Goal: Information Seeking & Learning: Understand process/instructions

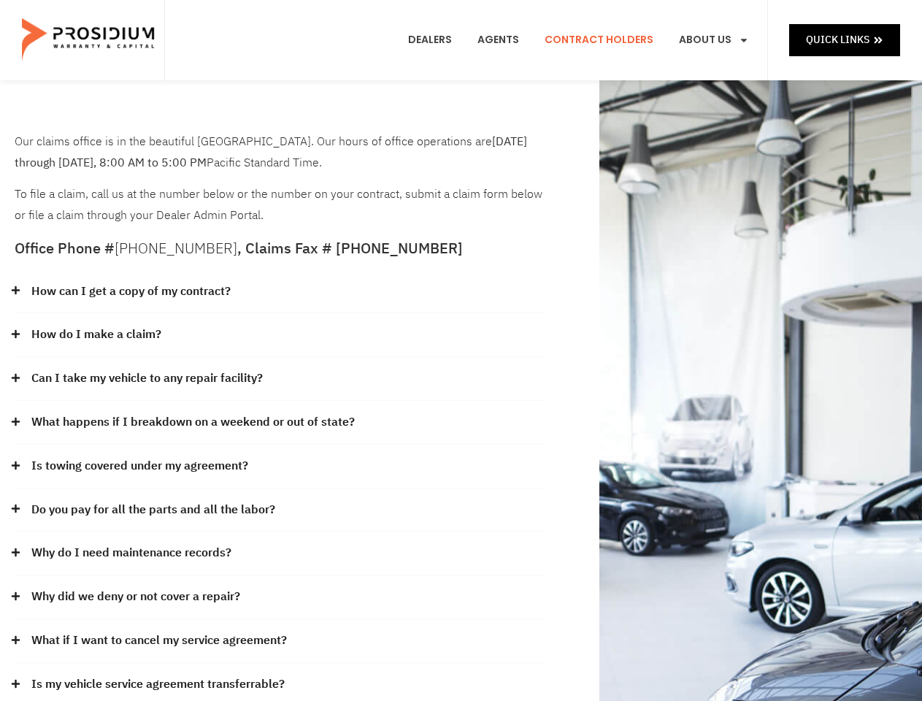
click at [461, 350] on div "How do I make a claim?" at bounding box center [280, 335] width 530 height 44
click at [280, 292] on div "How can I get a copy of my contract?" at bounding box center [280, 292] width 530 height 44
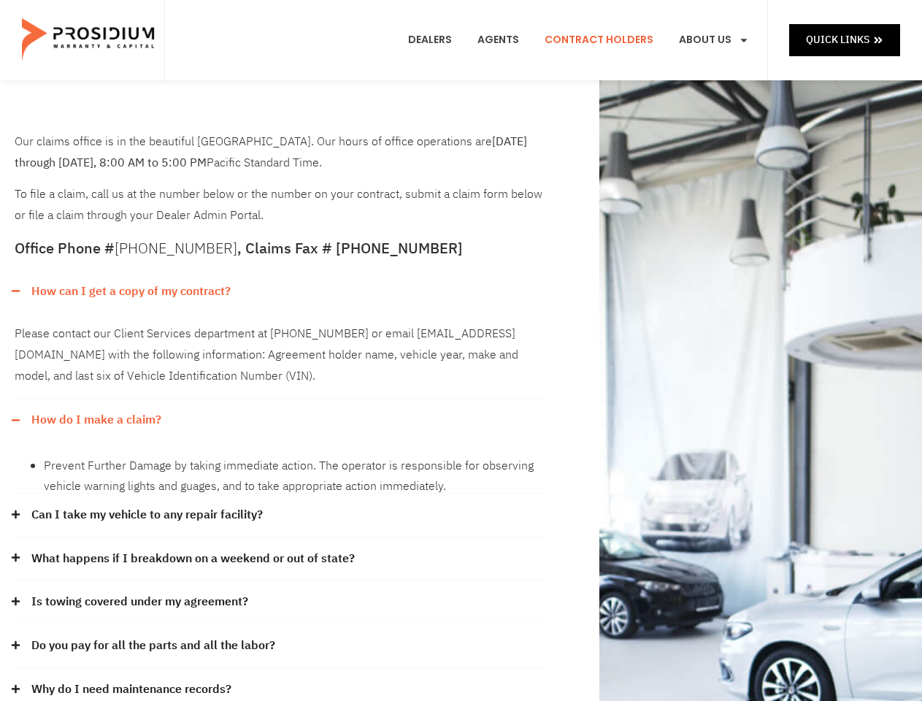
click at [130, 291] on link "How can I get a copy of my contract?" at bounding box center [130, 291] width 199 height 21
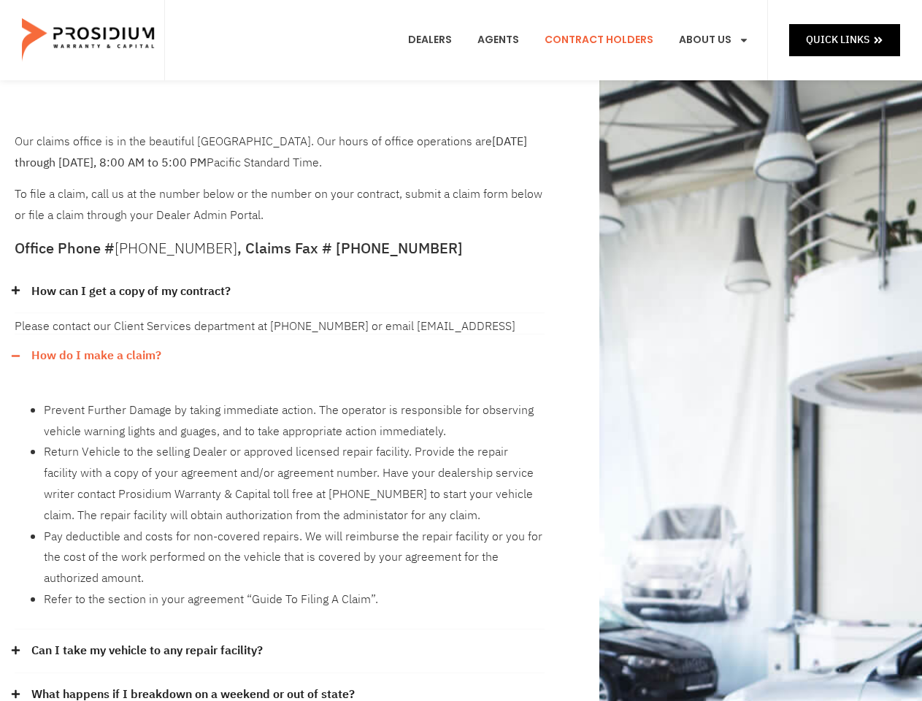
click at [280, 334] on div "Please contact our Client Services department at [PHONE_NUMBER] or email [EMAIL…" at bounding box center [280, 323] width 530 height 21
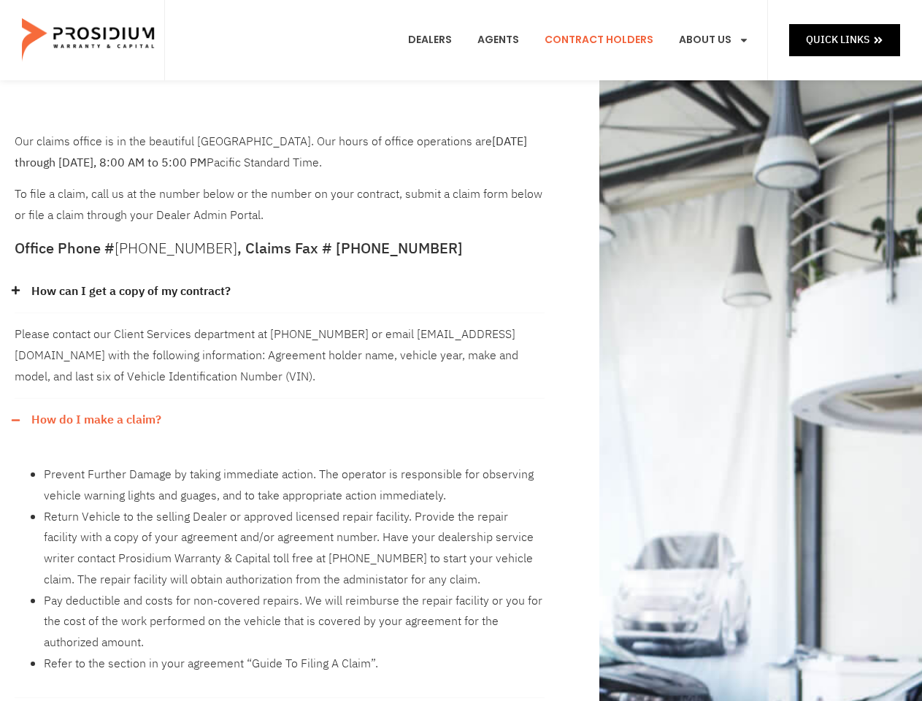
click at [96, 334] on div "Please contact our Client Services department at [PHONE_NUMBER] or email [EMAIL…" at bounding box center [280, 355] width 530 height 85
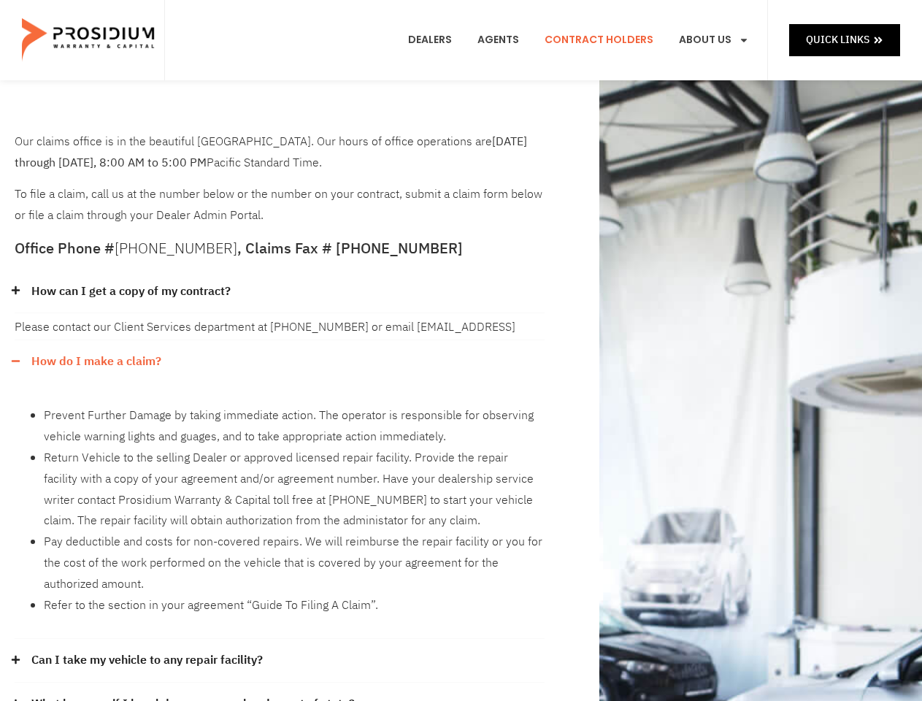
click at [280, 379] on div "How do I make a claim? Prevent Further Damage by taking immediate action. The o…" at bounding box center [280, 489] width 530 height 299
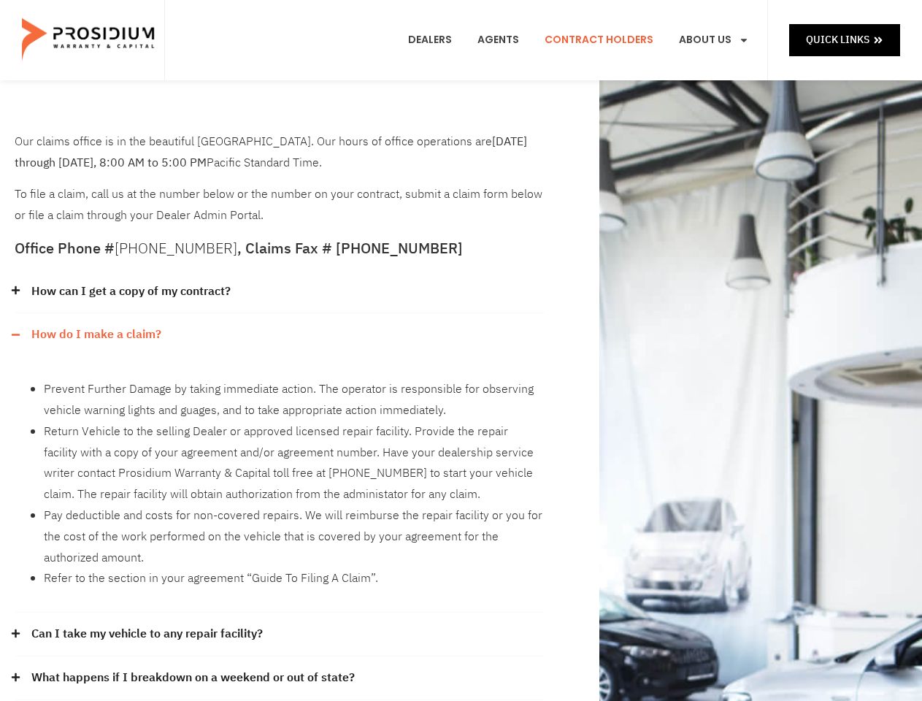
click at [147, 378] on div "Prevent Further Damage by taking immediate action. The operator is responsible …" at bounding box center [280, 484] width 530 height 256
click at [280, 423] on li "Return Vehicle to the selling Dealer or approved licensed repair facility. Prov…" at bounding box center [294, 463] width 501 height 84
click at [191, 422] on li "Return Vehicle to the selling Dealer or approved licensed repair facility. Prov…" at bounding box center [294, 463] width 501 height 84
click at [280, 466] on li "Return Vehicle to the selling Dealer or approved licensed repair facility. Prov…" at bounding box center [294, 463] width 501 height 84
